Goal: Navigation & Orientation: Find specific page/section

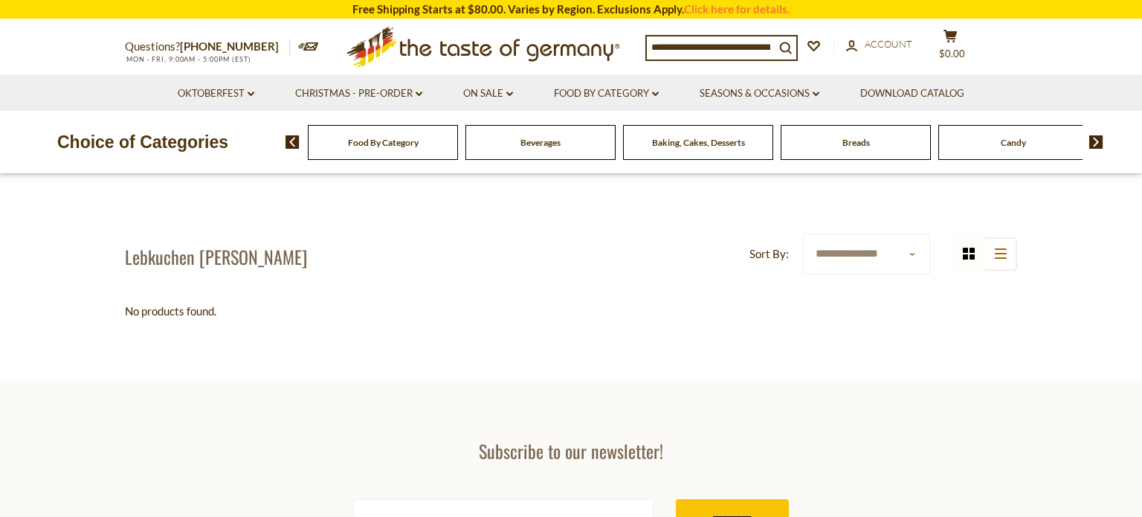
click at [703, 144] on span "Baking, Cakes, Desserts" at bounding box center [698, 142] width 93 height 11
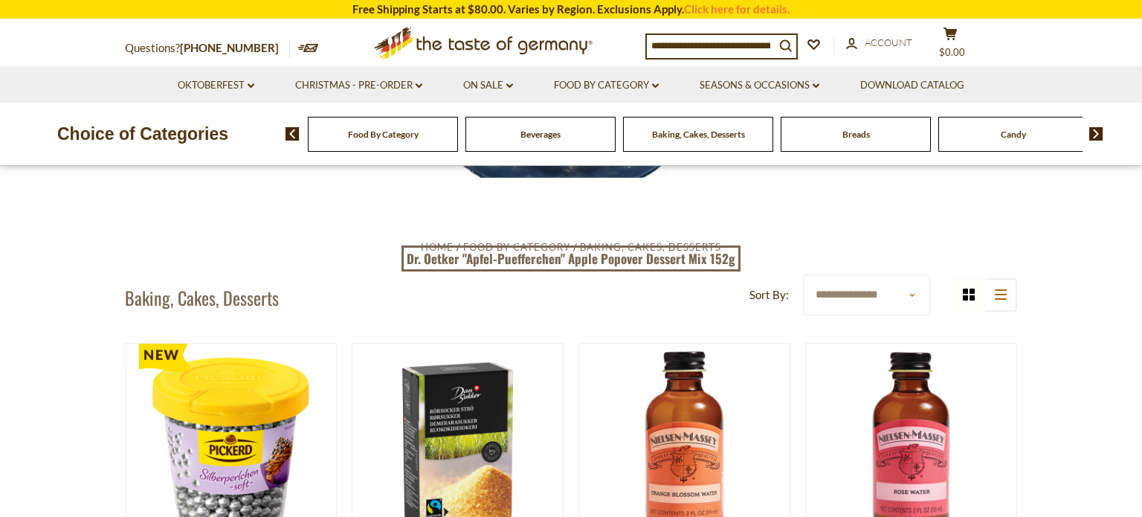
scroll to position [281, 0]
click at [855, 133] on span "Breads" at bounding box center [856, 134] width 28 height 11
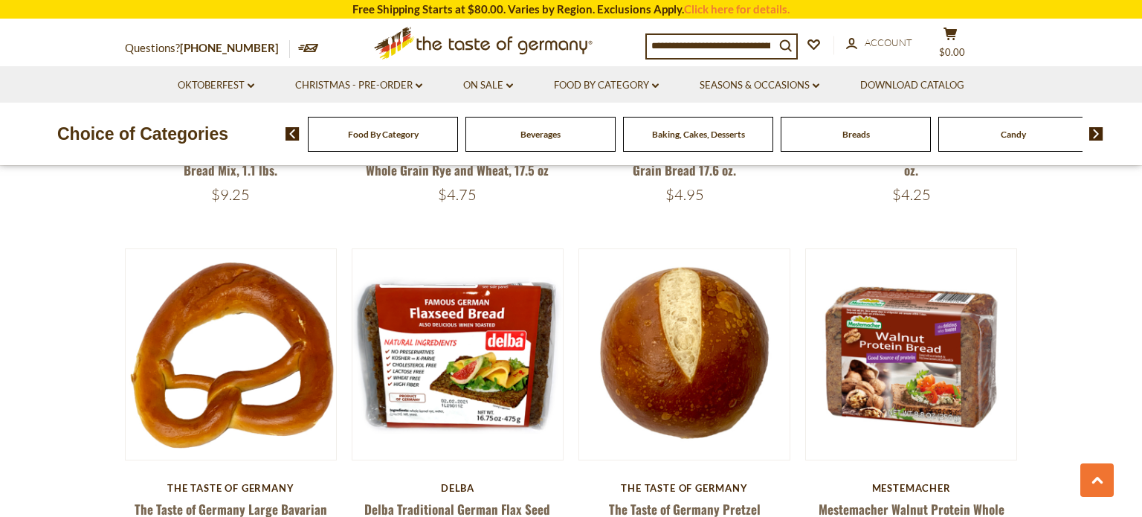
scroll to position [1799, 0]
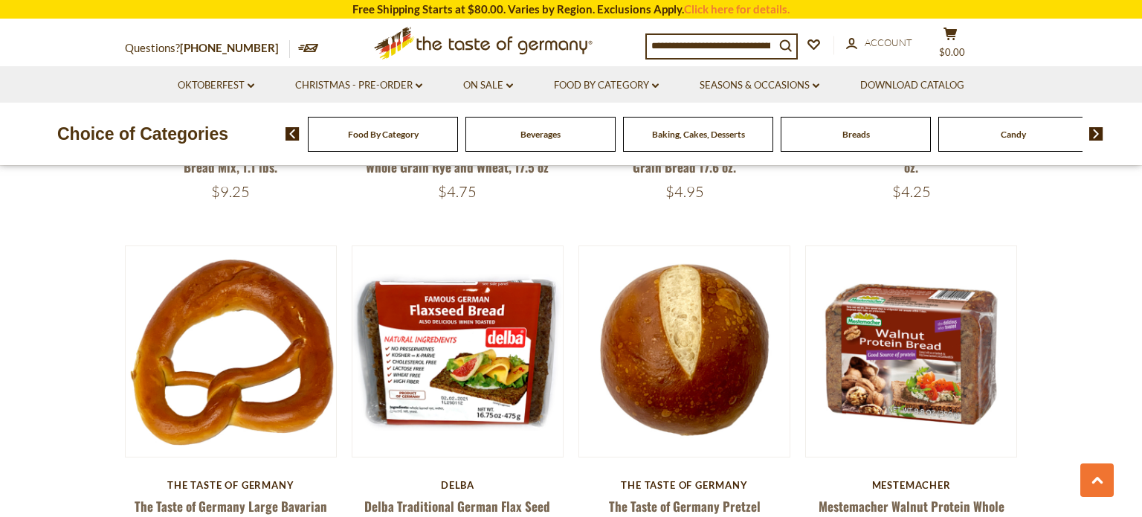
click at [714, 137] on span "Baking, Cakes, Desserts" at bounding box center [698, 134] width 93 height 11
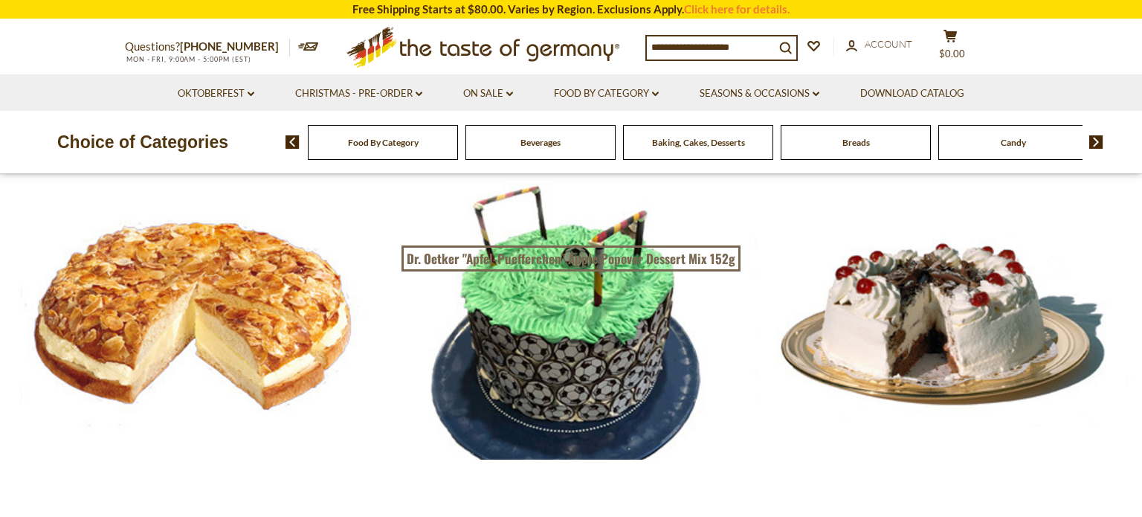
click at [698, 140] on span "Baking, Cakes, Desserts" at bounding box center [698, 142] width 93 height 11
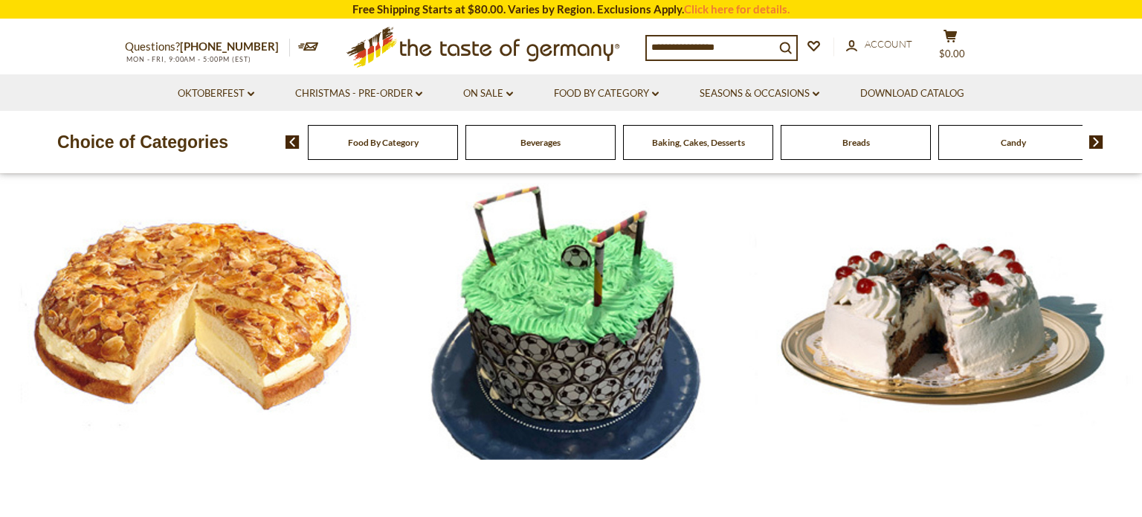
click at [684, 142] on span "Baking, Cakes, Desserts" at bounding box center [698, 142] width 93 height 11
click at [687, 147] on span "Baking, Cakes, Desserts" at bounding box center [698, 142] width 93 height 11
click at [697, 145] on span "Baking, Cakes, Desserts" at bounding box center [698, 142] width 93 height 11
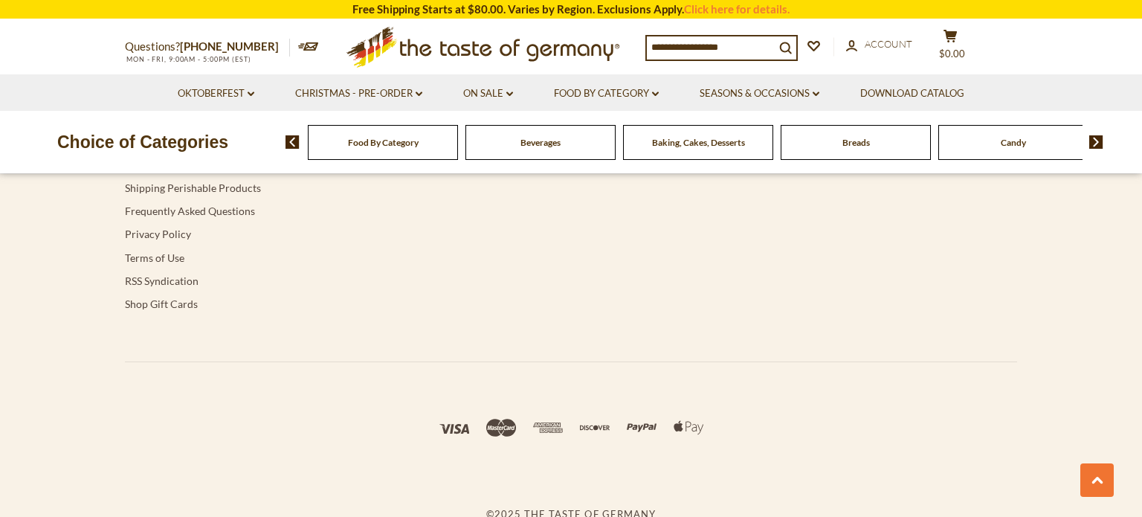
scroll to position [1799, 0]
